Goal: Task Accomplishment & Management: Use online tool/utility

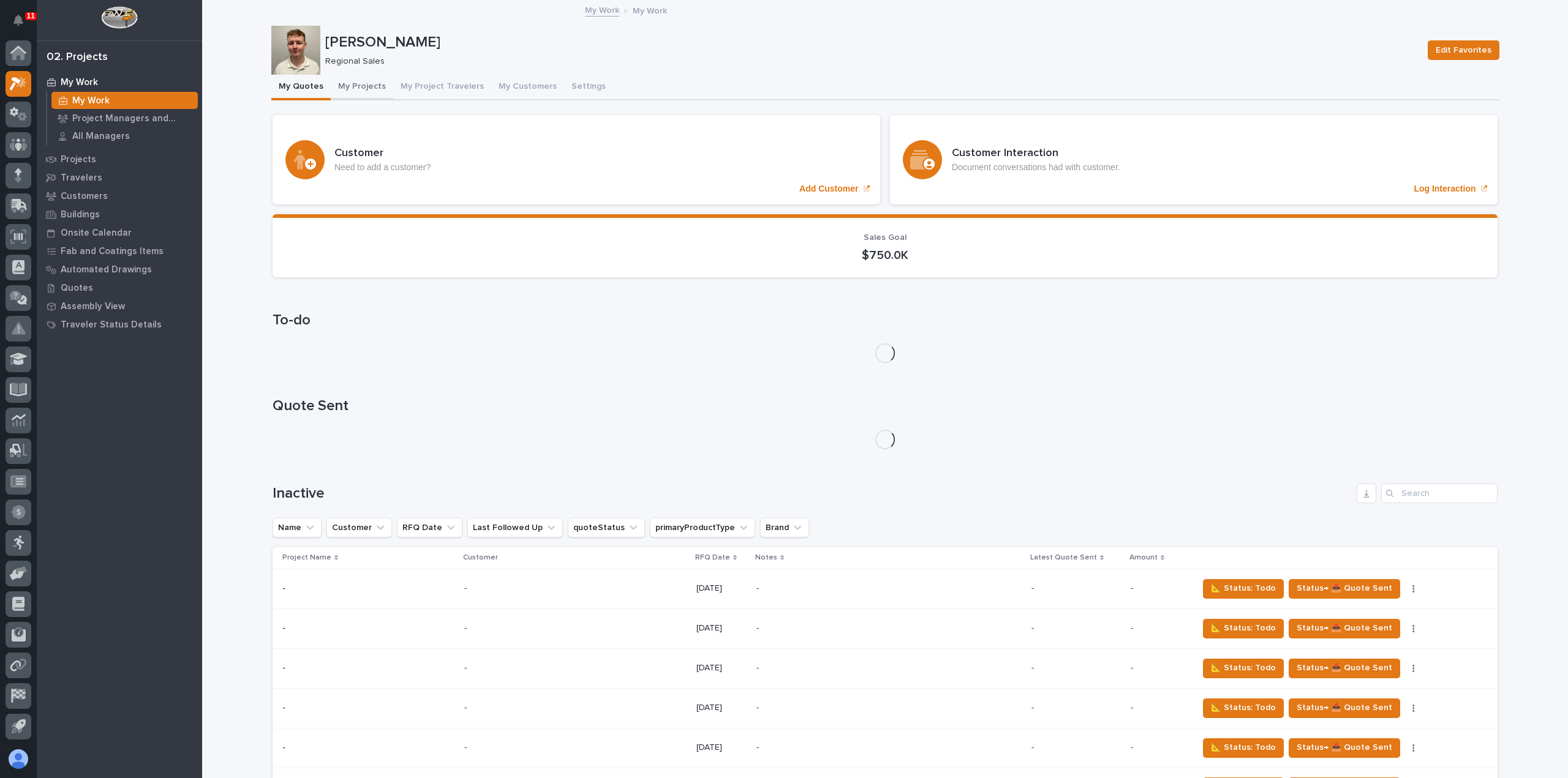
click at [365, 89] on button "My Projects" at bounding box center [362, 88] width 63 height 26
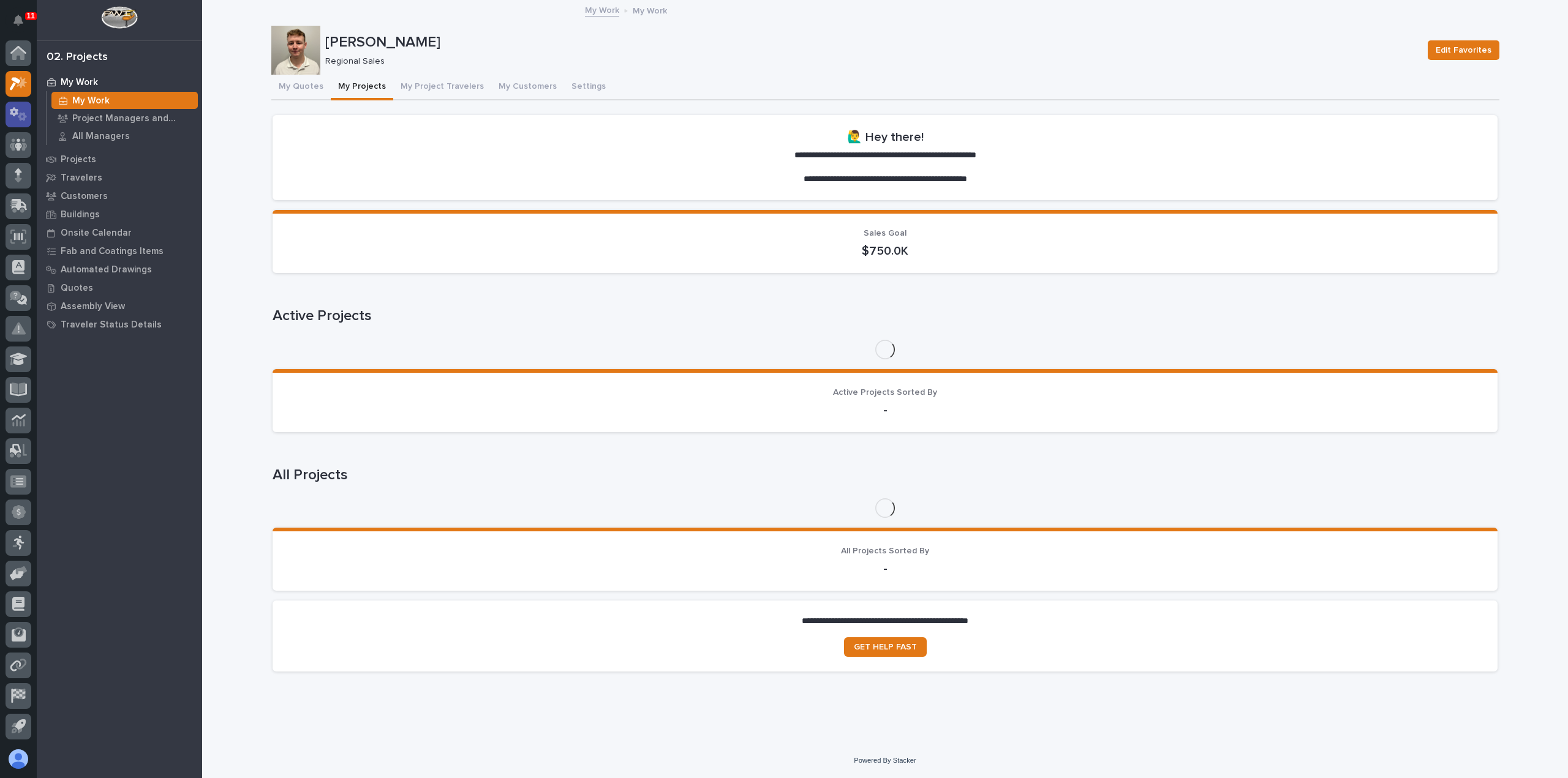
click at [30, 117] on div at bounding box center [19, 114] width 26 height 26
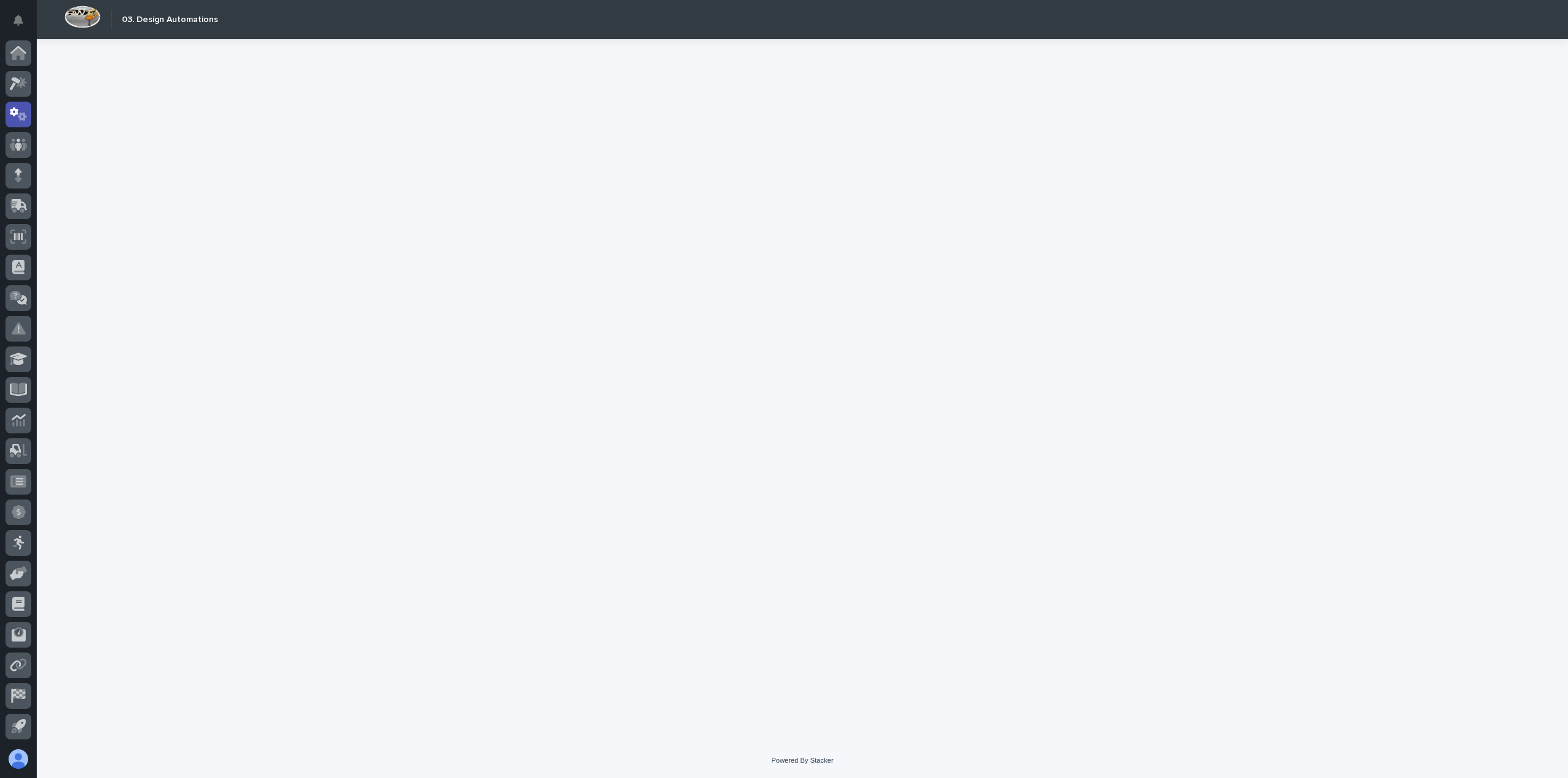
click at [30, 117] on div at bounding box center [19, 114] width 26 height 26
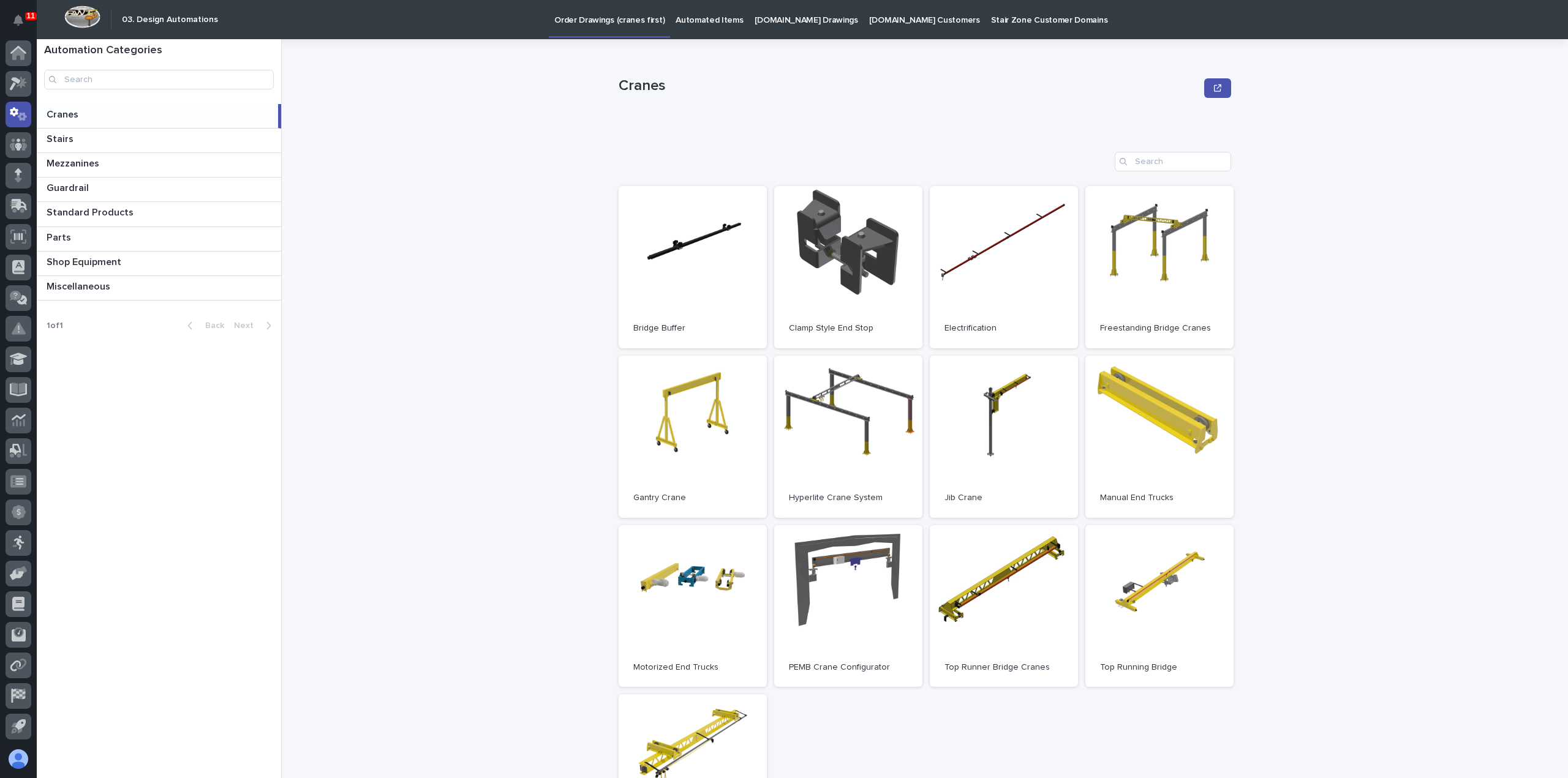
click at [704, 20] on p "Automated Items" at bounding box center [709, 13] width 68 height 26
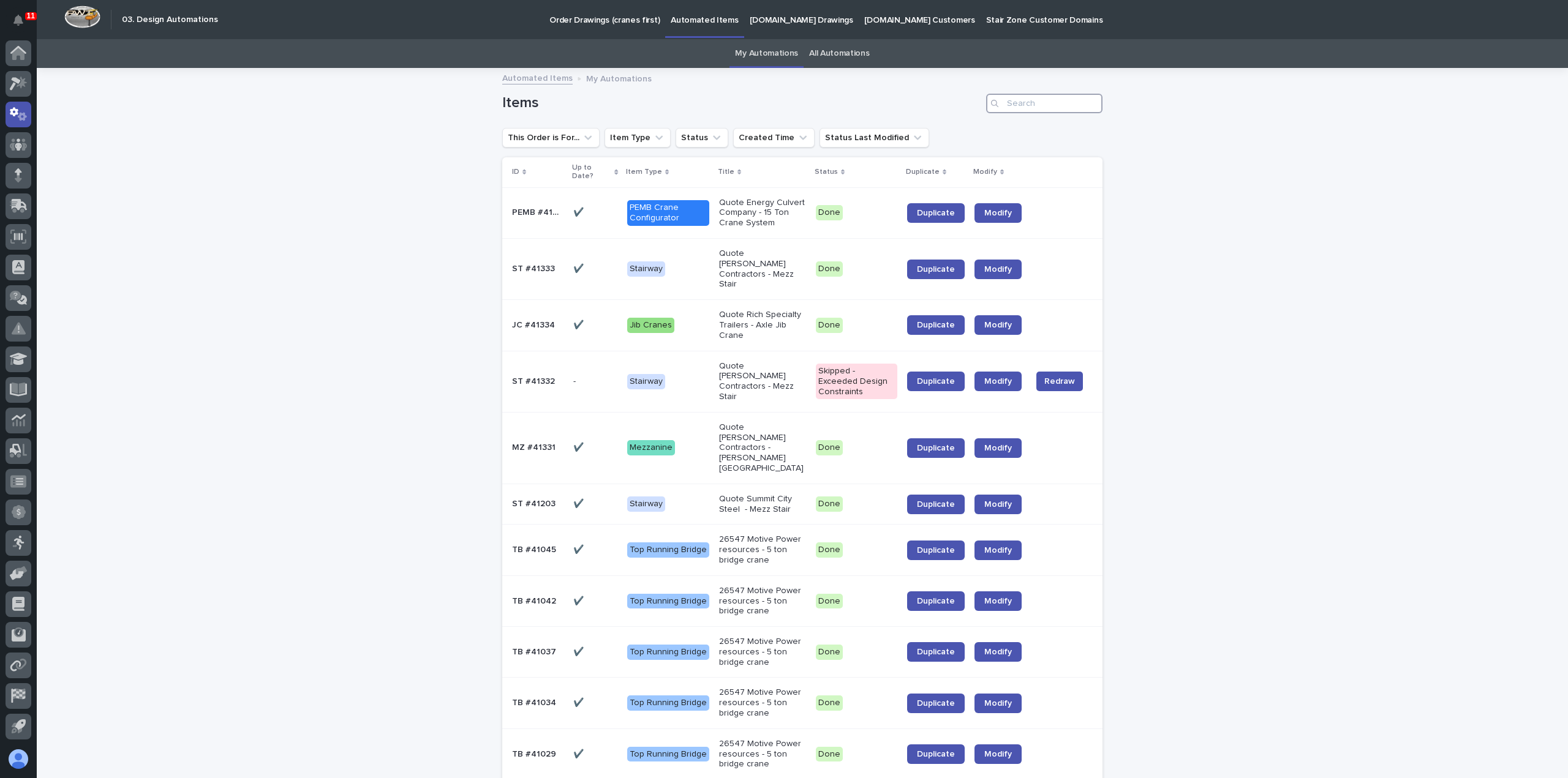
click at [1069, 106] on input "Search" at bounding box center [1044, 103] width 117 height 19
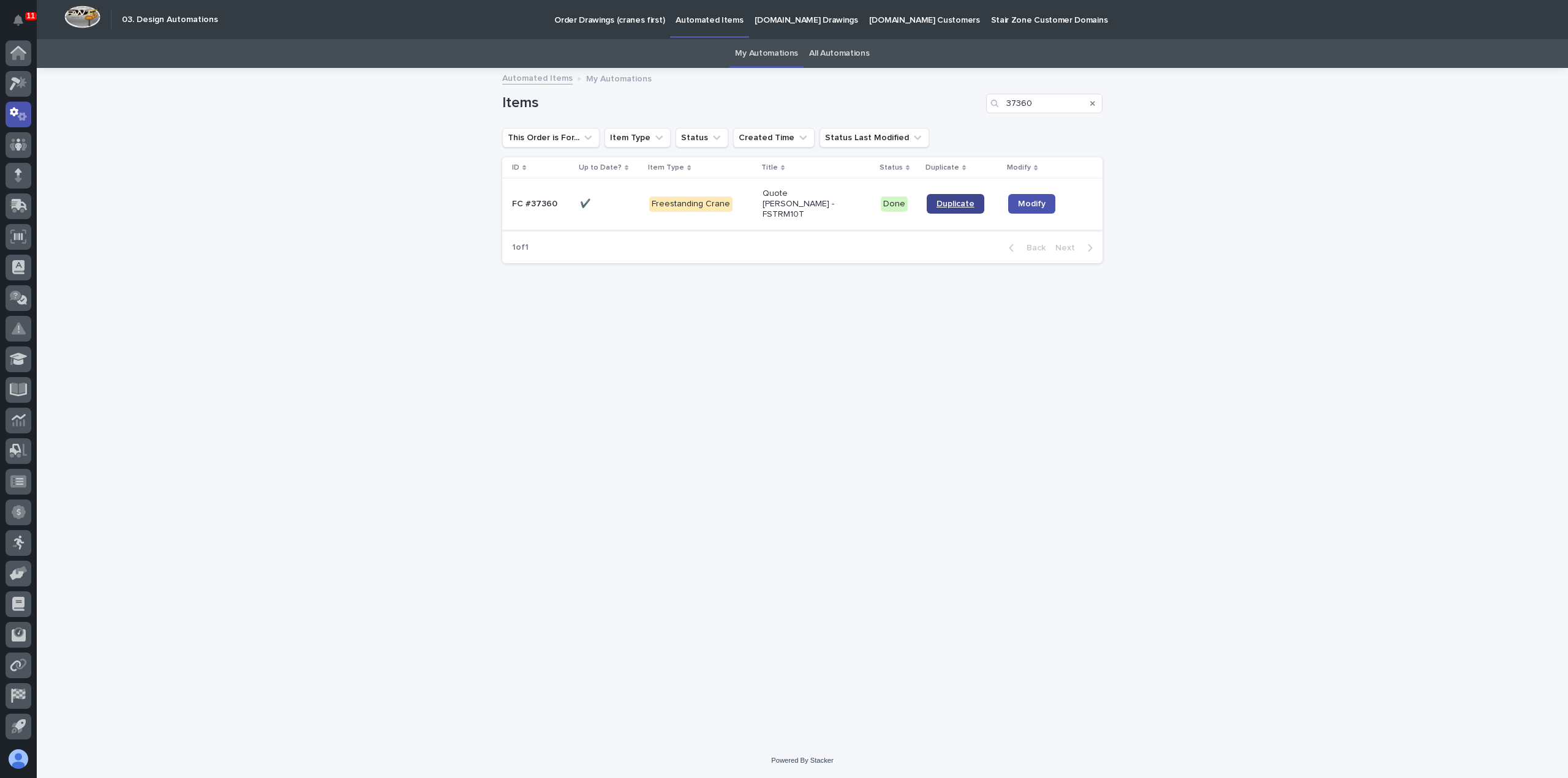
click at [951, 200] on span "Duplicate" at bounding box center [955, 204] width 38 height 9
click at [1063, 102] on input "37360" at bounding box center [1044, 103] width 117 height 19
type input "3"
type input "39374"
click at [977, 204] on span "Duplicate" at bounding box center [960, 204] width 38 height 9
